Goal: Navigation & Orientation: Find specific page/section

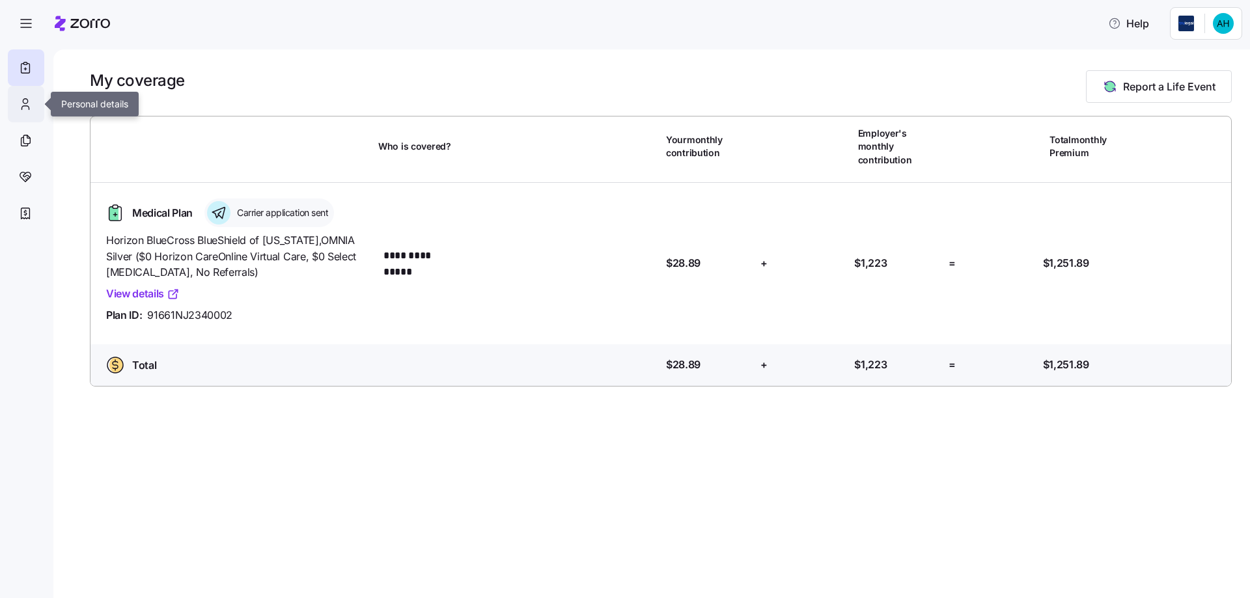
click at [25, 107] on icon at bounding box center [25, 104] width 14 height 16
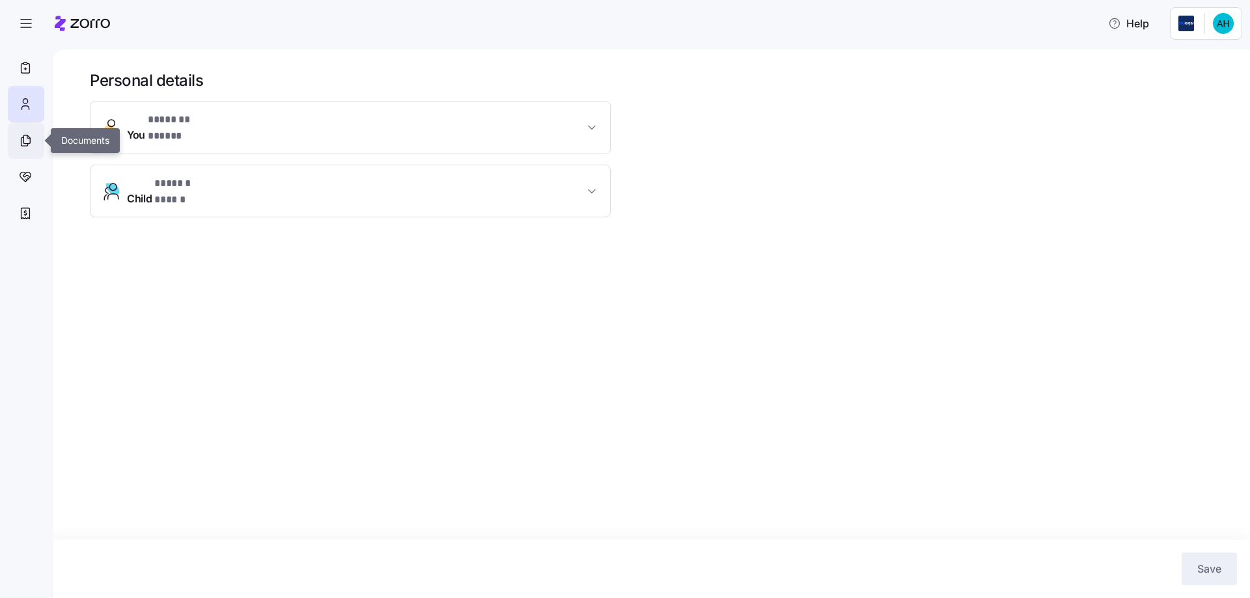
click at [20, 137] on icon at bounding box center [25, 141] width 14 height 16
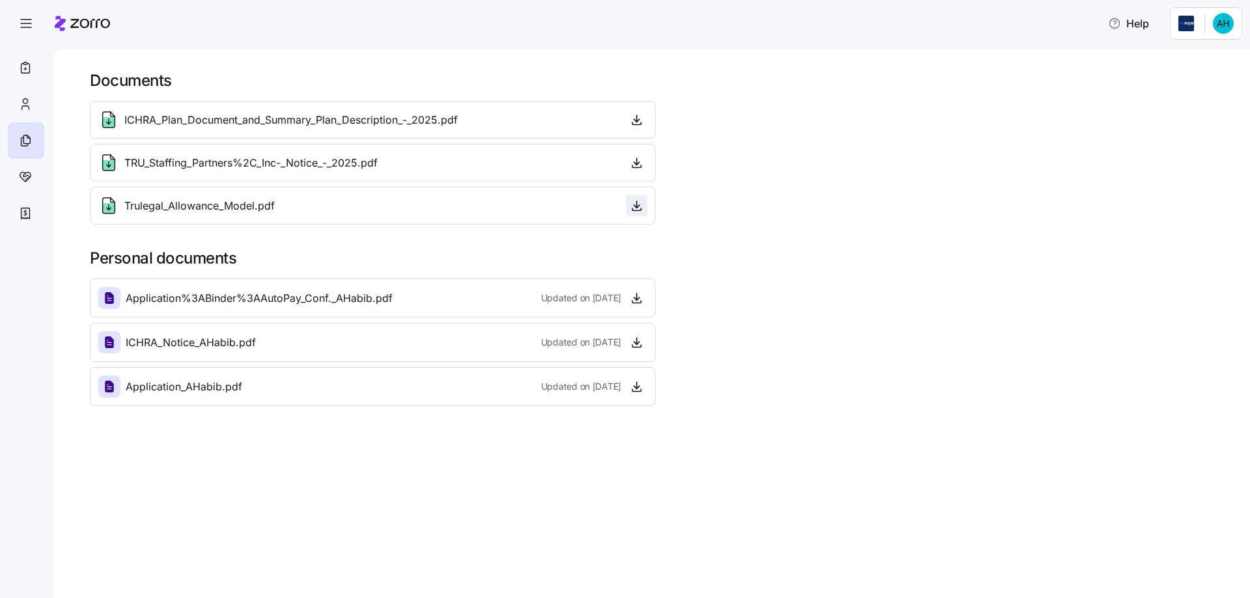
click at [637, 207] on icon "button" at bounding box center [637, 205] width 0 height 7
click at [29, 173] on icon at bounding box center [25, 177] width 14 height 16
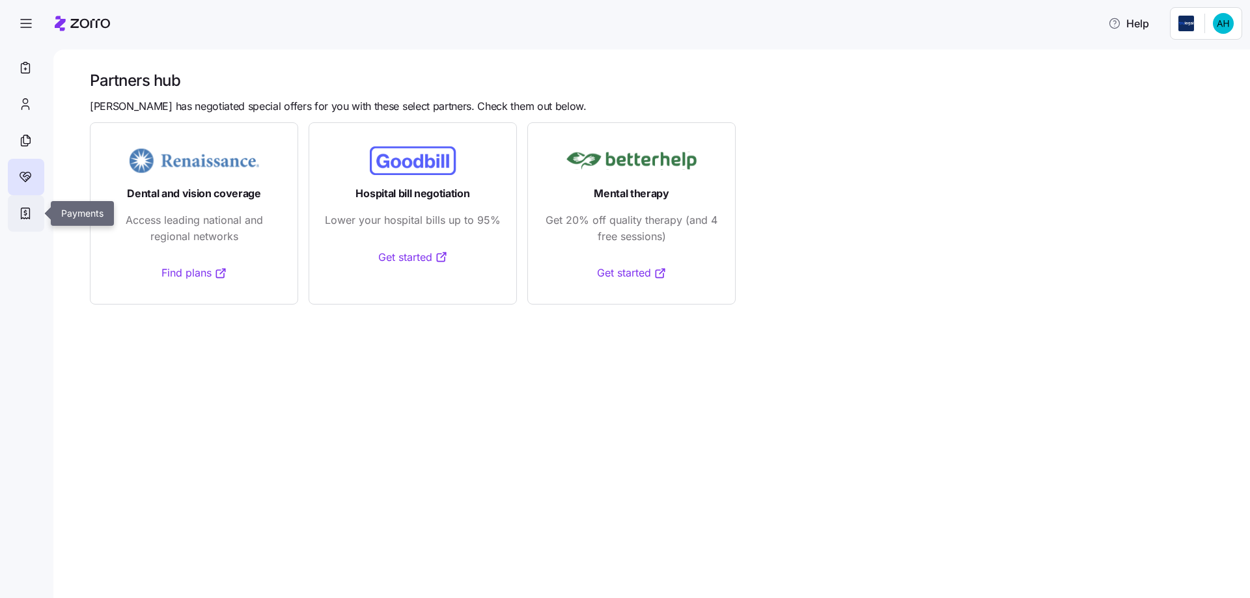
click at [23, 214] on icon at bounding box center [25, 214] width 14 height 16
